Goal: Ask a question

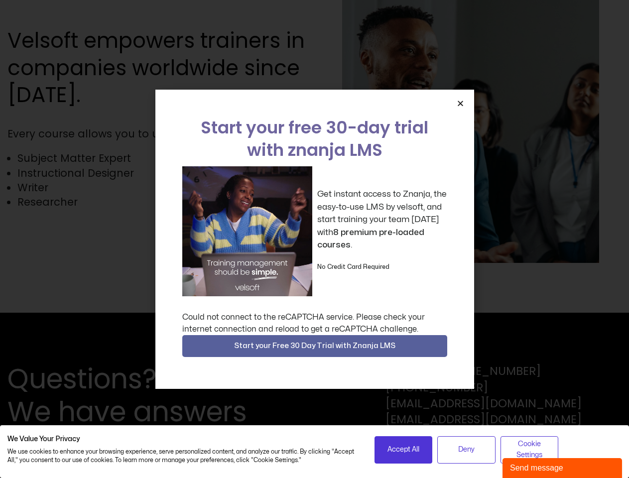
click at [314, 239] on div "Get instant access to Znanja, the easy-to-use LMS by velsoft, and start trainin…" at bounding box center [314, 231] width 265 height 130
click at [460, 103] on icon "Close" at bounding box center [460, 103] width 7 height 7
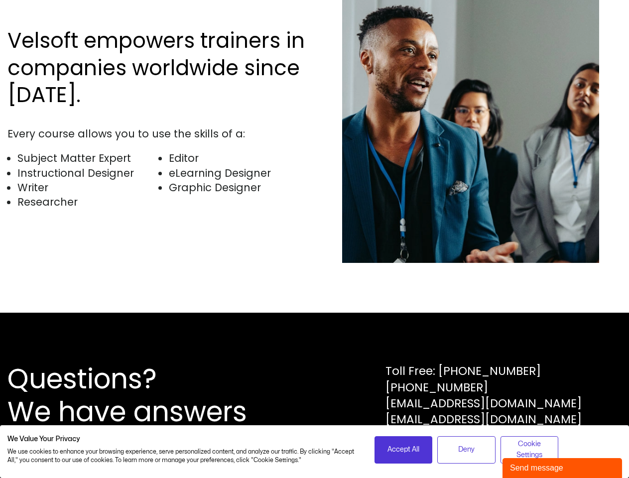
click at [315, 346] on div "Questions? We have answers Toll Free: [PHONE_NUMBER] [PHONE_NUMBER] [EMAIL_ADDR…" at bounding box center [314, 395] width 629 height 165
click at [403, 450] on span "Accept All" at bounding box center [403, 449] width 32 height 11
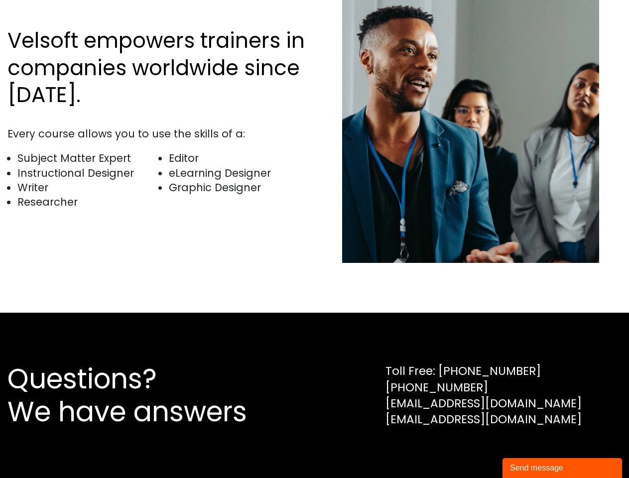
click at [466, 450] on div "Questions? We have answers Toll Free: [PHONE_NUMBER] [PHONE_NUMBER] [EMAIL_ADDR…" at bounding box center [314, 395] width 629 height 165
click at [529, 450] on div "Questions? We have answers Toll Free: [PHONE_NUMBER] [PHONE_NUMBER] [EMAIL_ADDR…" at bounding box center [314, 395] width 629 height 165
click at [562, 468] on div "Send message" at bounding box center [562, 468] width 105 height 12
